Goal: Task Accomplishment & Management: Use online tool/utility

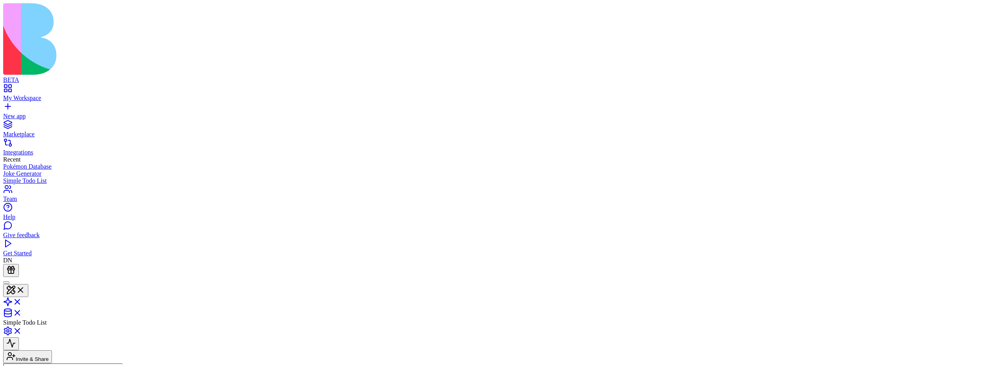
click at [847, 277] on header "Simple Todo List Invite & Share" at bounding box center [503, 320] width 1001 height 86
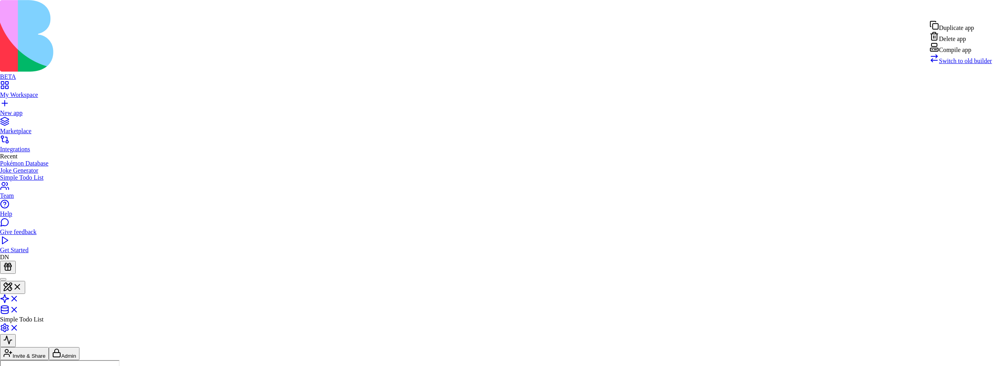
click at [978, 54] on div "Compile app" at bounding box center [961, 47] width 63 height 11
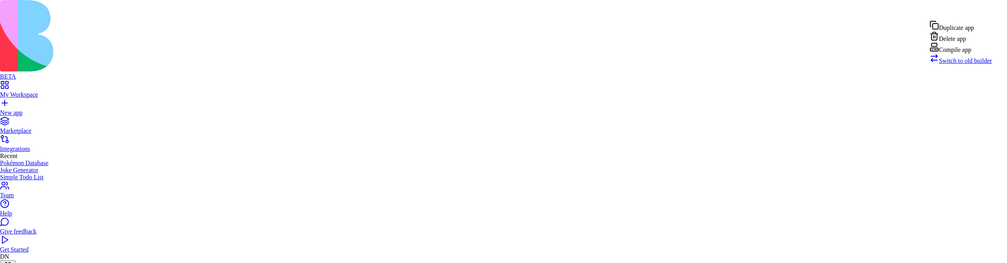
click at [961, 54] on div "Compile app" at bounding box center [961, 47] width 63 height 11
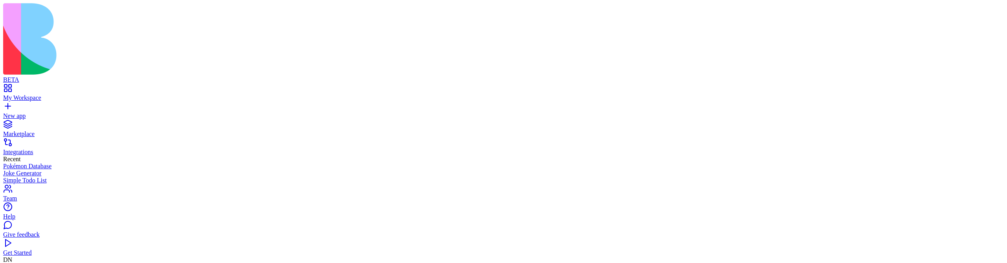
click at [47, 94] on div "My Workspace" at bounding box center [503, 97] width 1001 height 7
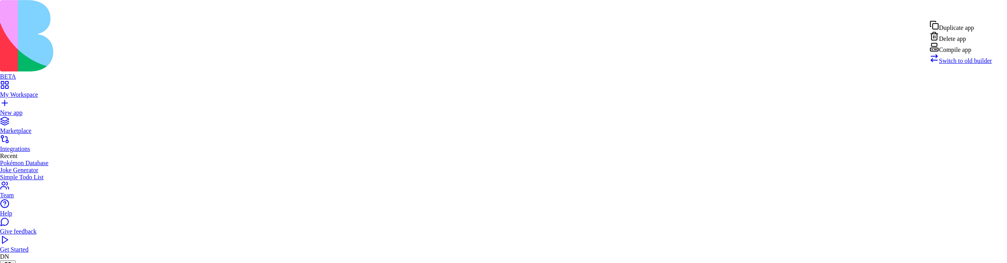
click at [961, 54] on div "Compile app" at bounding box center [961, 47] width 63 height 11
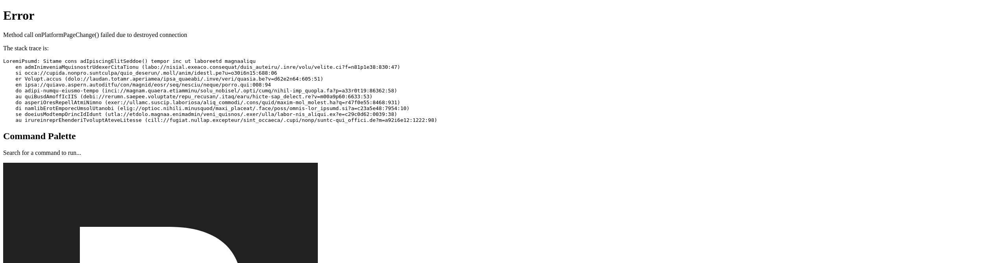
click at [299, 58] on pre at bounding box center [503, 90] width 1001 height 65
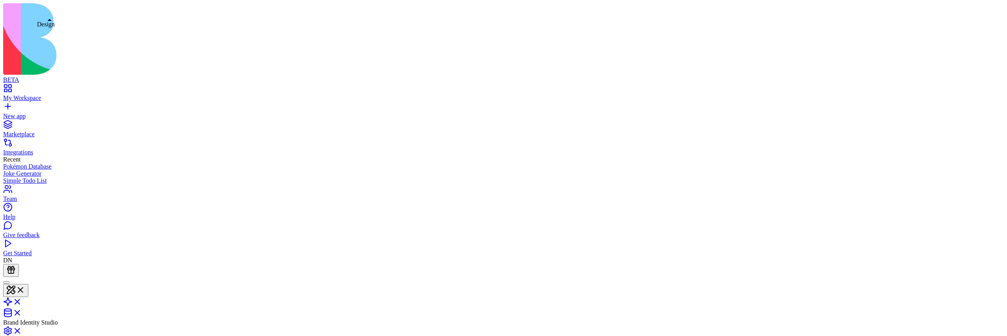
click at [28, 284] on button at bounding box center [15, 290] width 25 height 13
